Goal: Navigation & Orientation: Find specific page/section

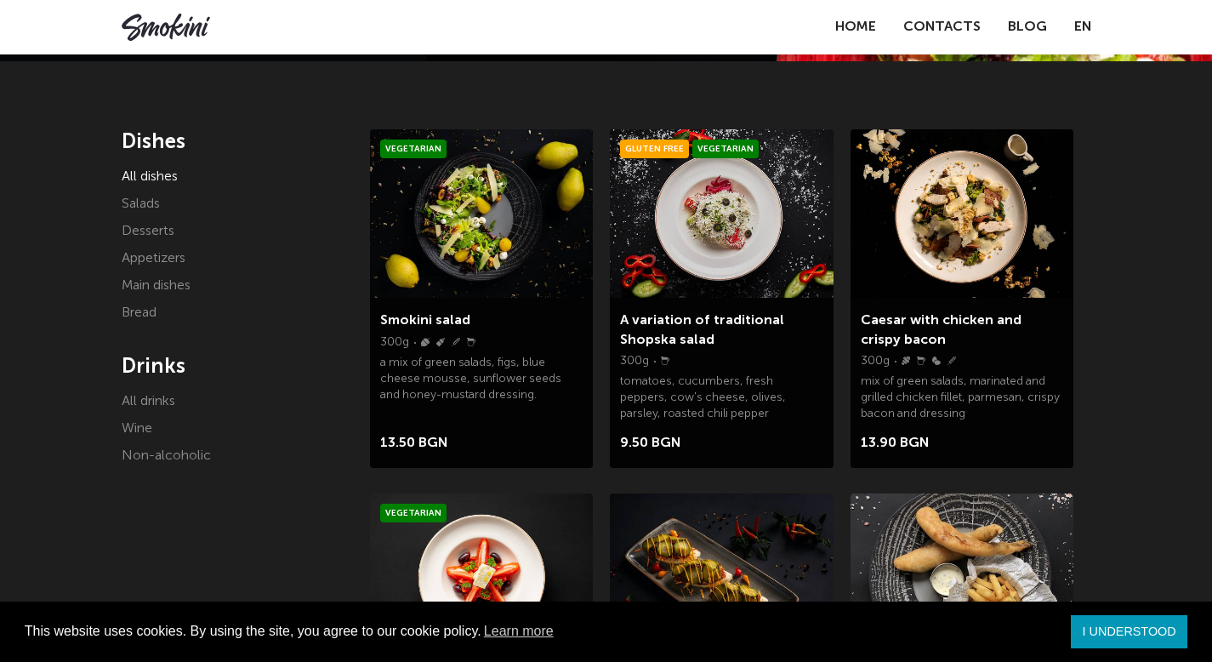
scroll to position [291, 0]
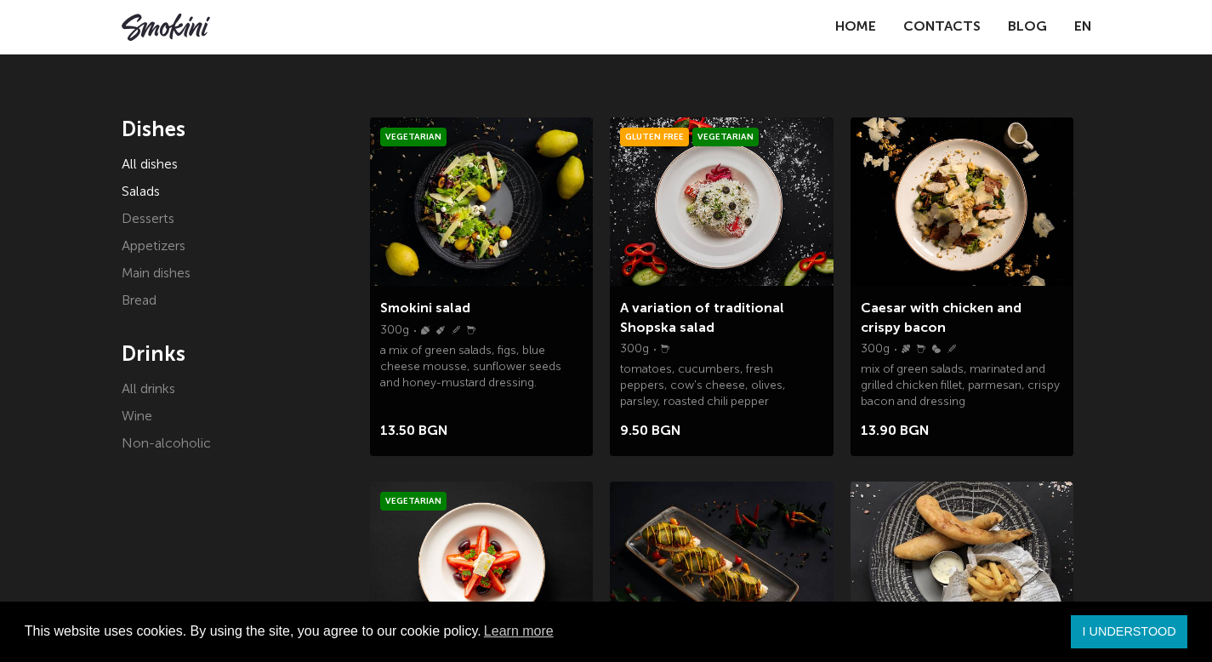
click at [135, 188] on font "Salads" at bounding box center [141, 192] width 38 height 14
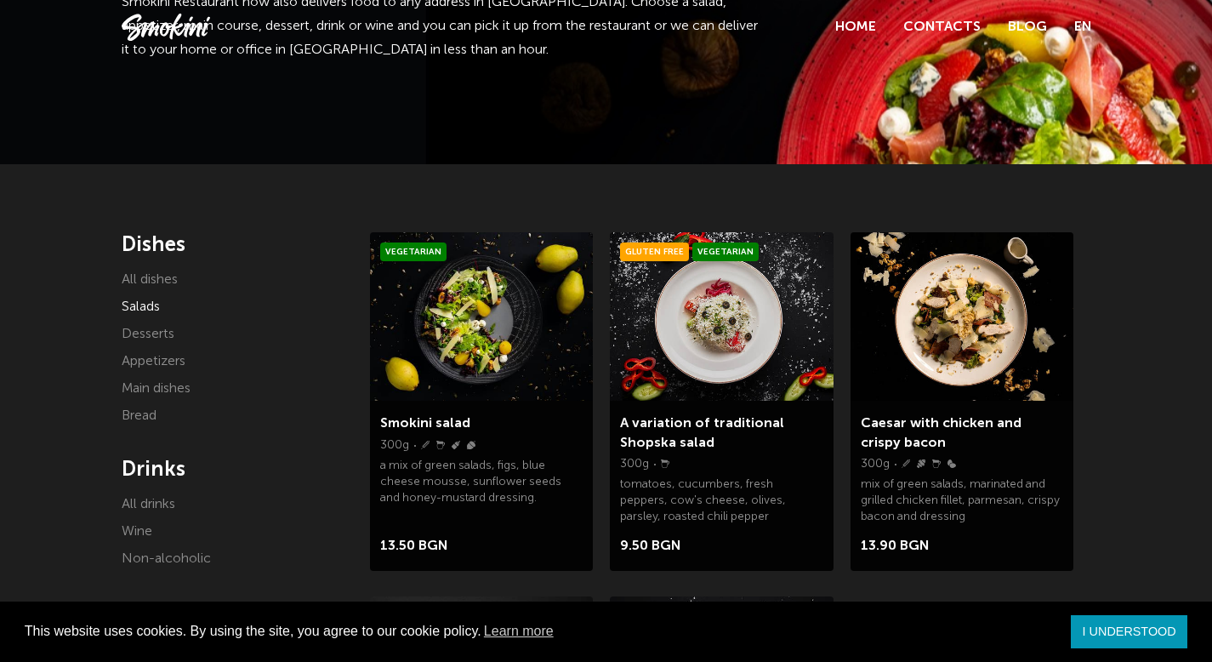
scroll to position [327, 0]
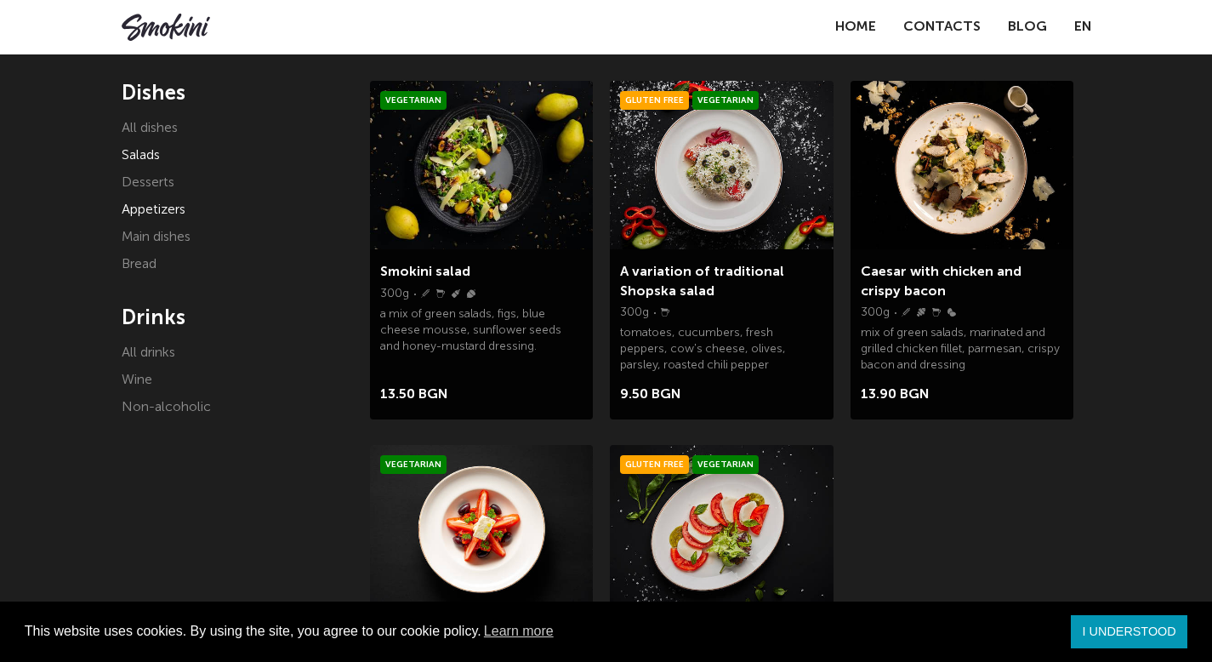
click at [140, 213] on font "Appetizers" at bounding box center [154, 210] width 64 height 14
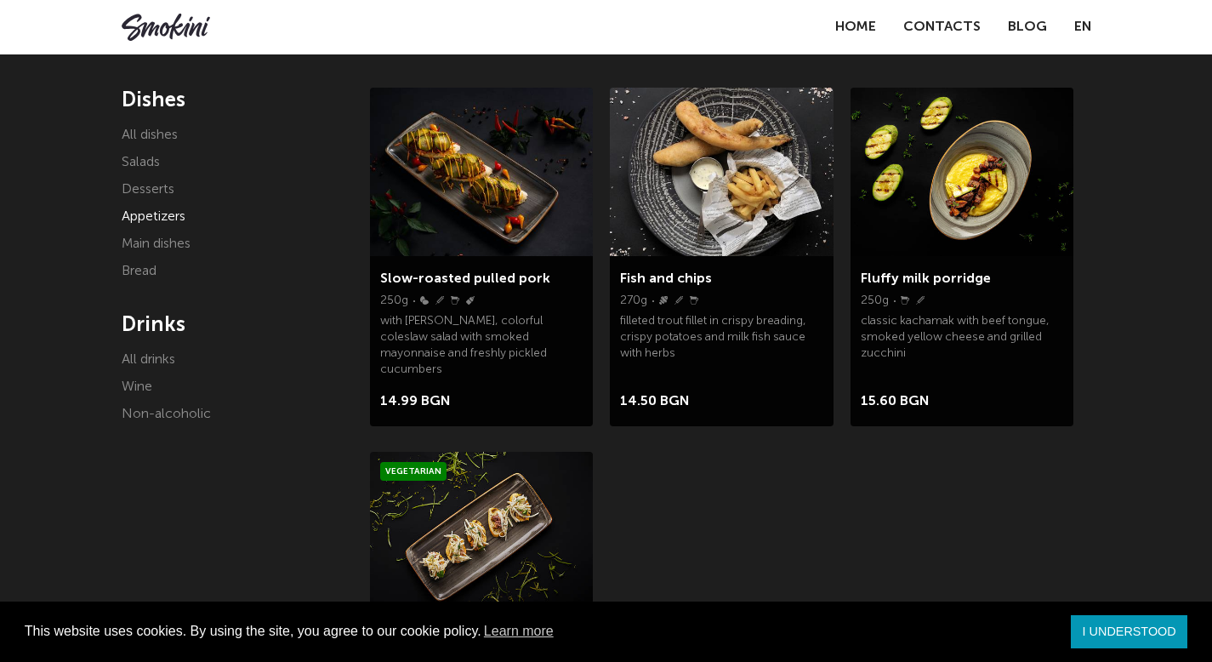
scroll to position [304, 0]
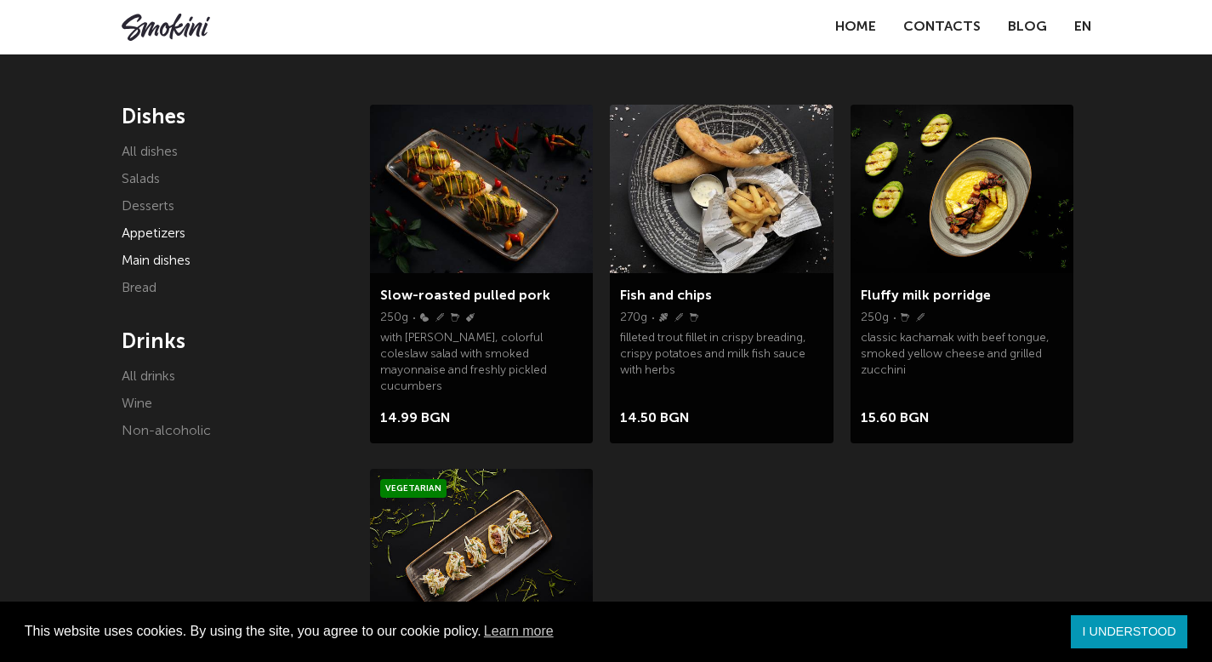
click at [130, 257] on font "Main dishes" at bounding box center [156, 261] width 69 height 14
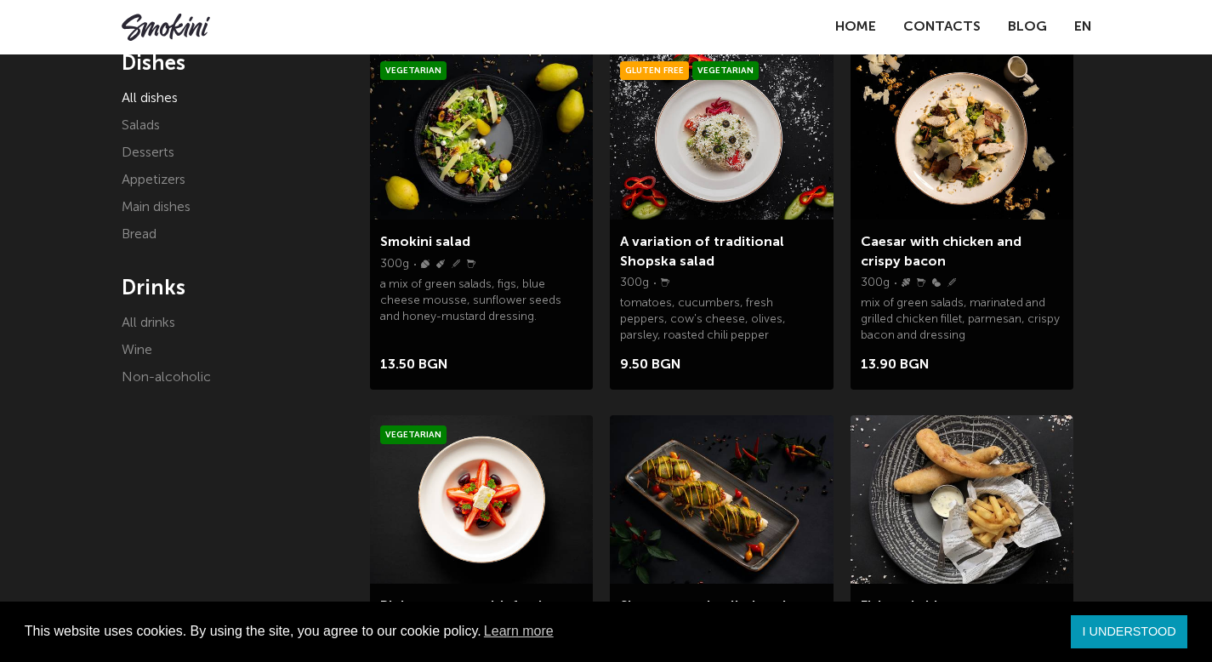
scroll to position [261, 0]
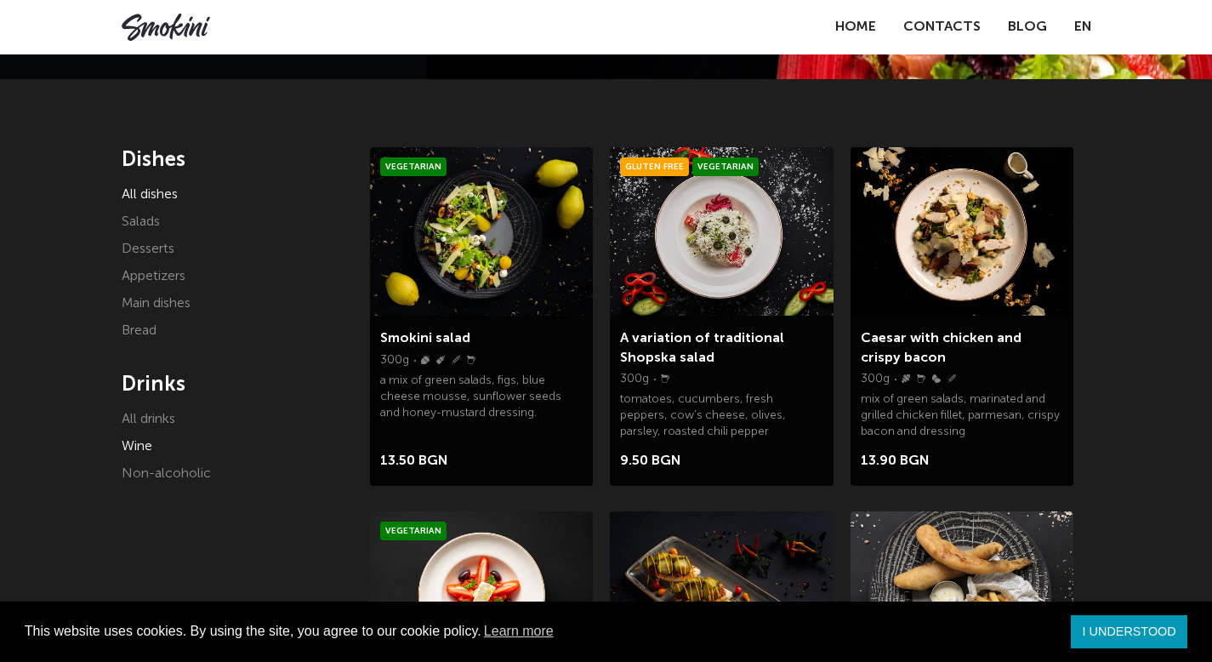
click at [131, 444] on font "Wine" at bounding box center [137, 447] width 31 height 14
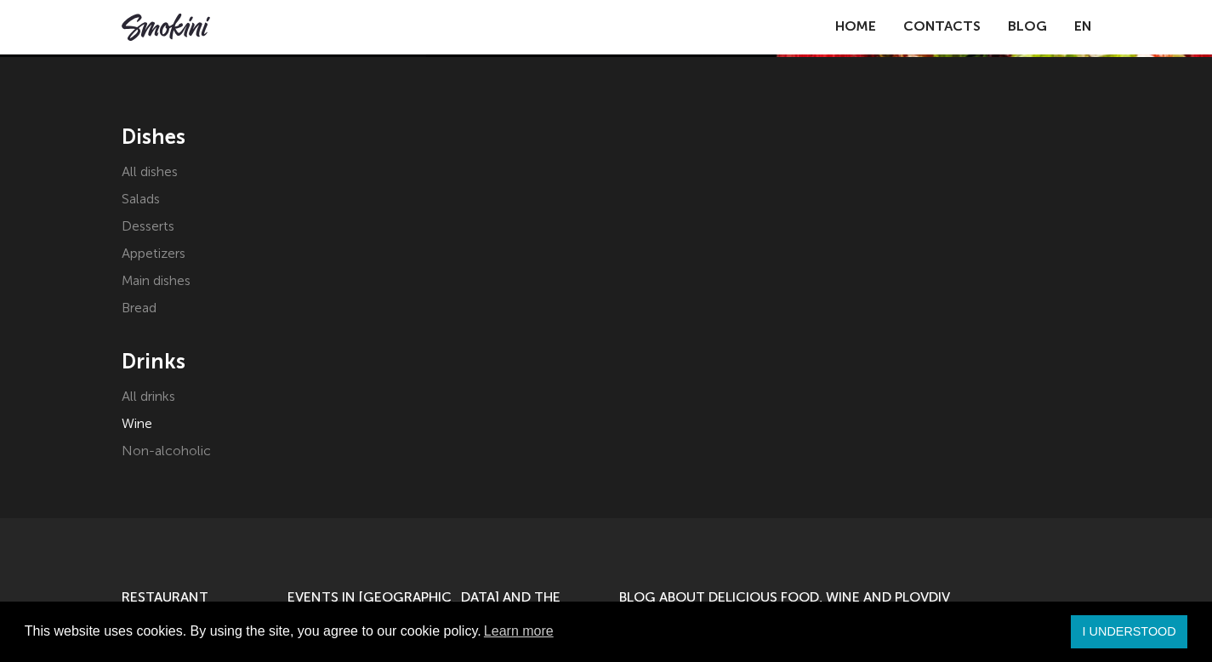
scroll to position [292, 0]
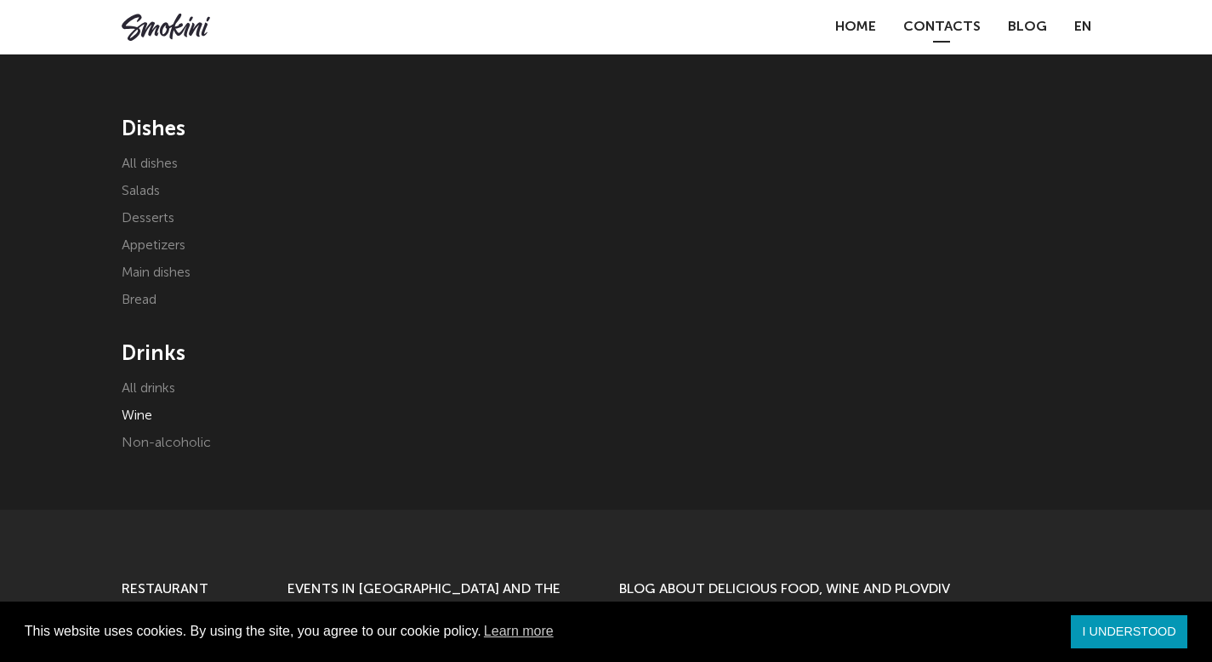
click at [943, 20] on font "Contacts" at bounding box center [941, 27] width 77 height 14
